Goal: Information Seeking & Learning: Learn about a topic

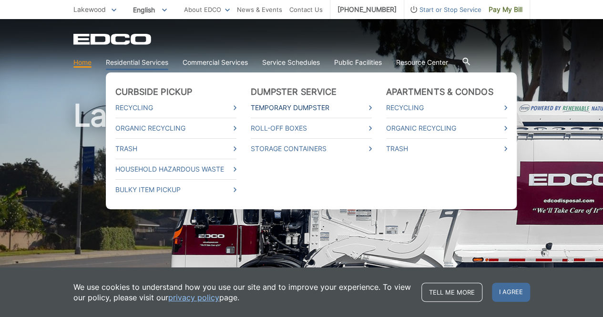
click at [270, 108] on link "Temporary Dumpster" at bounding box center [311, 107] width 121 height 10
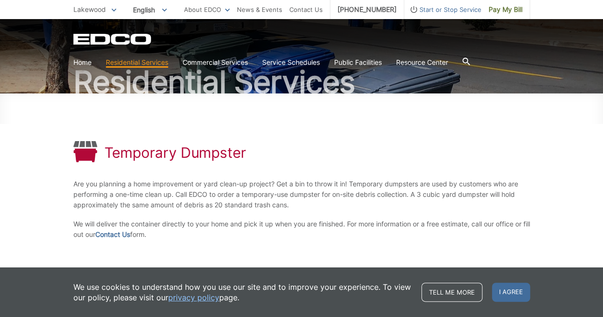
scroll to position [71, 0]
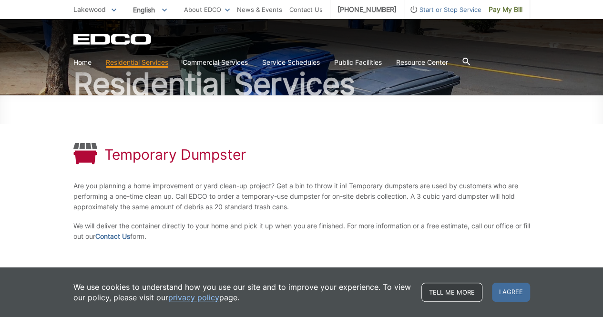
click at [467, 290] on link "Tell me more" at bounding box center [451, 292] width 61 height 19
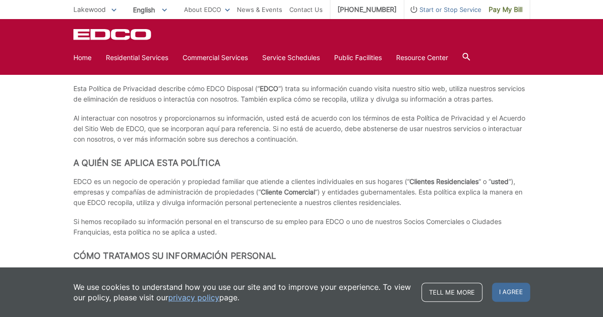
scroll to position [2118, 0]
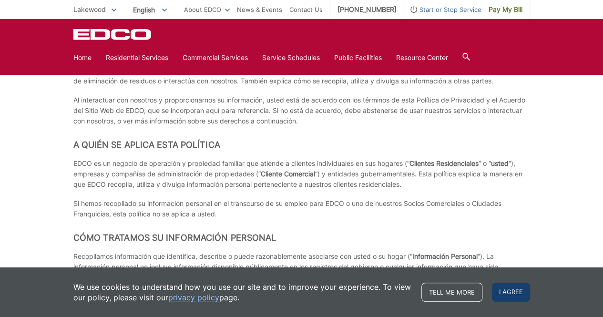
click at [509, 294] on span "I agree" at bounding box center [511, 292] width 38 height 19
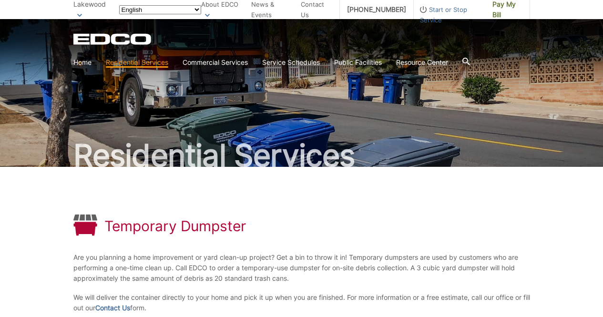
scroll to position [71, 0]
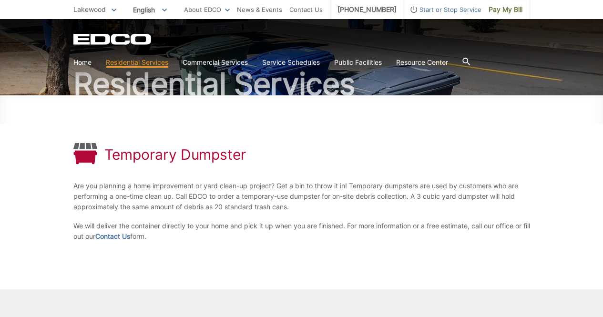
click at [114, 10] on icon at bounding box center [114, 10] width 5 height 3
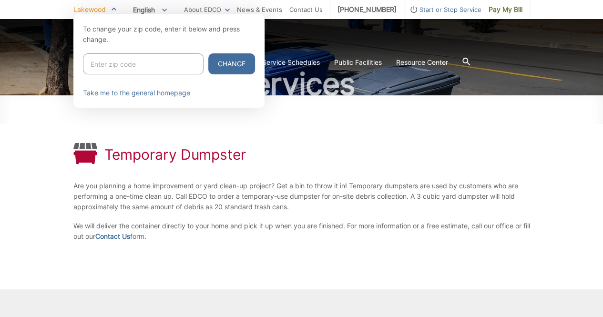
click at [124, 59] on input "Enter zip code" at bounding box center [143, 63] width 121 height 21
type input "90713"
click at [213, 59] on button "Change" at bounding box center [231, 63] width 47 height 21
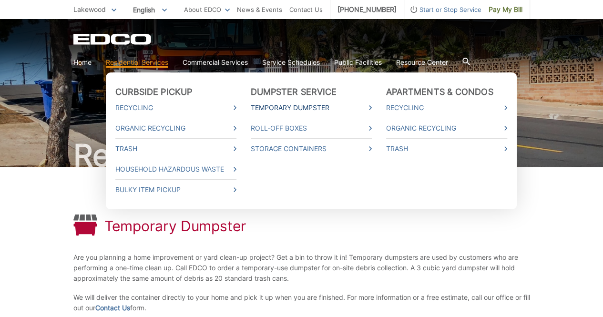
click at [278, 103] on link "Temporary Dumpster" at bounding box center [311, 107] width 121 height 10
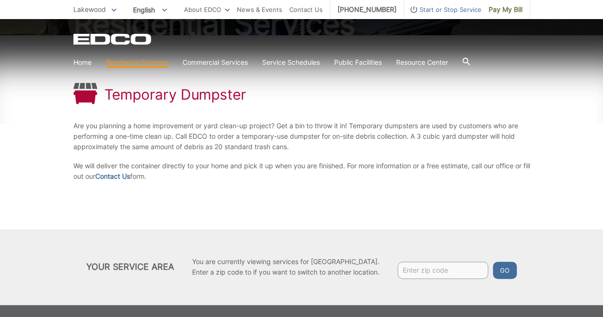
scroll to position [131, 0]
click at [439, 269] on input "Enter zip code" at bounding box center [442, 270] width 91 height 17
type input "90713"
click at [508, 276] on button "Go" at bounding box center [505, 270] width 24 height 17
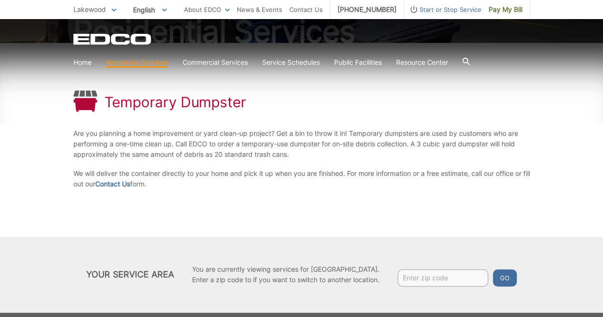
scroll to position [122, 0]
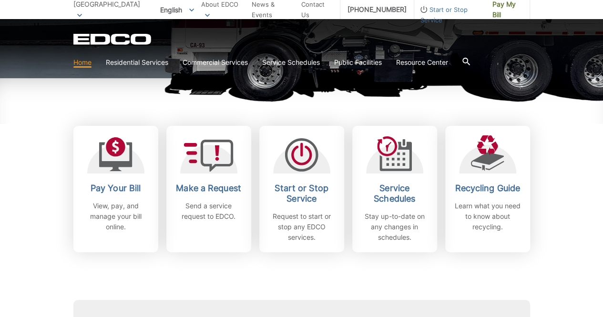
scroll to position [229, 0]
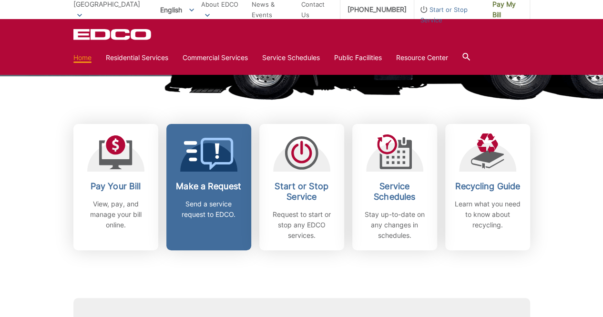
click at [197, 165] on icon at bounding box center [208, 154] width 50 height 32
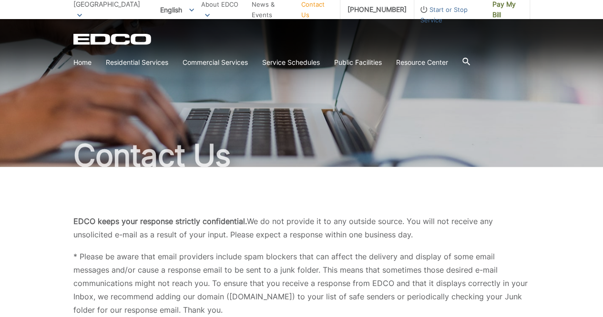
click at [452, 11] on span "Start or Stop Service" at bounding box center [449, 14] width 71 height 21
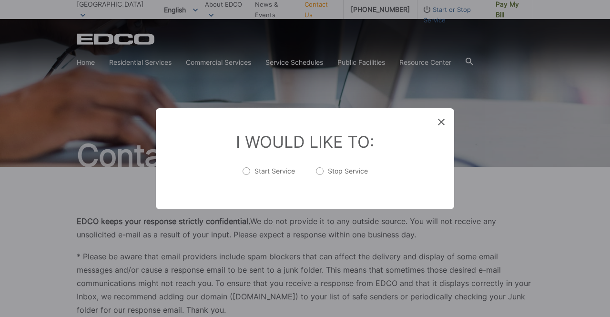
click at [149, 61] on div "Entry Status None In Progress Completed None None In Progress Completed I Would…" at bounding box center [305, 158] width 610 height 317
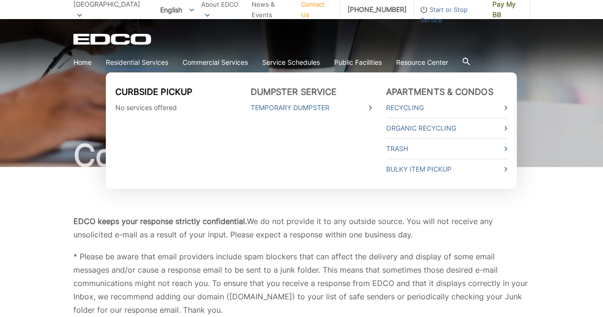
click at [158, 95] on link "Curbside Pickup" at bounding box center [153, 92] width 77 height 10
